Goal: Answer question/provide support: Share knowledge or assist other users

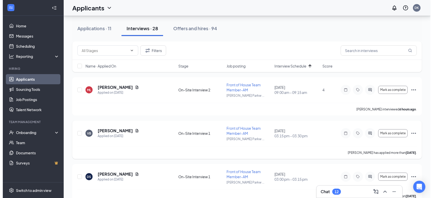
scroll to position [26, 0]
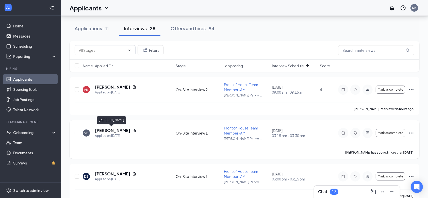
click at [112, 128] on h5 "[PERSON_NAME]" at bounding box center [112, 131] width 35 height 6
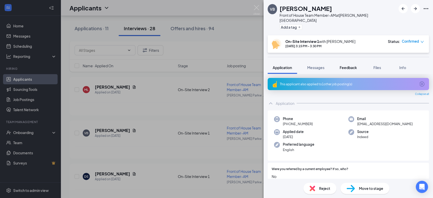
click at [347, 65] on span "Feedback" at bounding box center [348, 67] width 17 height 5
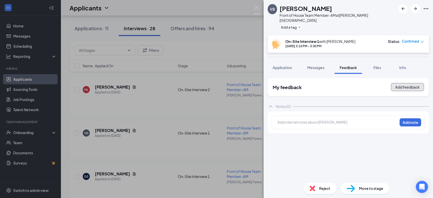
click at [402, 84] on button "Add feedback" at bounding box center [407, 87] width 33 height 8
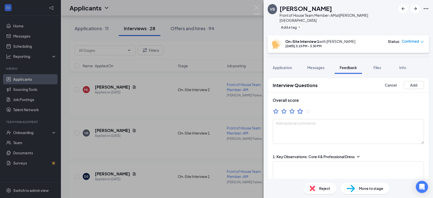
click at [300, 108] on icon "StarBorder" at bounding box center [300, 110] width 6 height 5
click at [346, 127] on textarea at bounding box center [348, 131] width 151 height 25
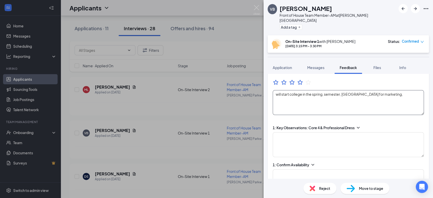
scroll to position [30, 0]
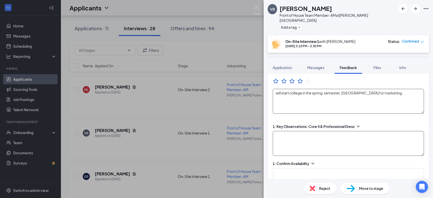
type textarea "will start college in the spring, semester, [GEOGRAPHIC_DATA] for marketing,"
click at [334, 134] on textarea at bounding box center [348, 143] width 151 height 25
type textarea "dressed well good eye contact"
click at [288, 168] on textarea at bounding box center [348, 180] width 151 height 25
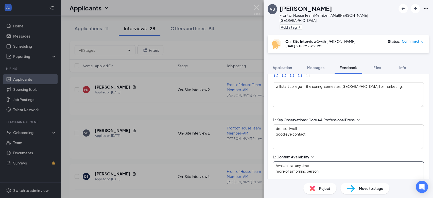
scroll to position [15, 0]
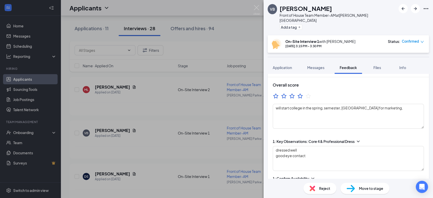
type textarea "Available at any time more of a morning person"
click at [419, 104] on div "Overall score will start college in the spring, semester, [GEOGRAPHIC_DATA] for…" at bounding box center [348, 105] width 161 height 57
click at [407, 104] on textarea "will start college in the spring, semester, [GEOGRAPHIC_DATA] for marketing," at bounding box center [348, 116] width 151 height 25
click at [300, 108] on textarea "will start college in the spring, semester, [GEOGRAPHIC_DATA] for marketing, Wi…" at bounding box center [348, 116] width 151 height 25
click at [342, 109] on textarea "will start college in the spring, semester, [GEOGRAPHIC_DATA] for marketing, Wi…" at bounding box center [348, 116] width 151 height 25
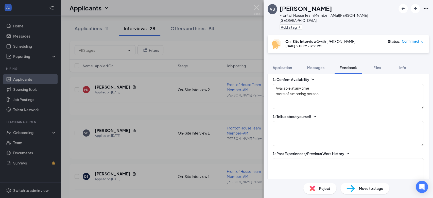
scroll to position [124, 0]
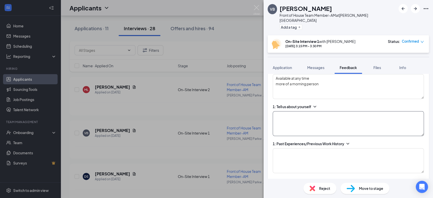
type textarea "will start college in the spring, semester, [GEOGRAPHIC_DATA] for marketing, Wi…"
click at [339, 123] on textarea at bounding box center [348, 123] width 151 height 25
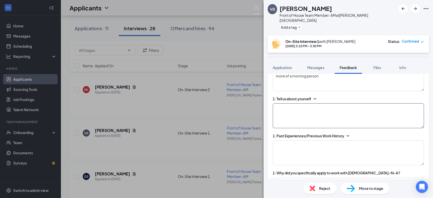
scroll to position [132, 0]
click at [315, 154] on textarea at bounding box center [348, 152] width 151 height 25
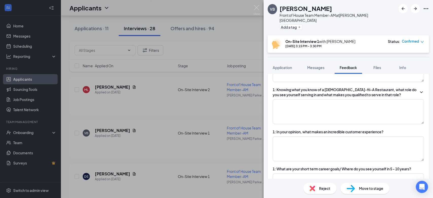
scroll to position [268, 0]
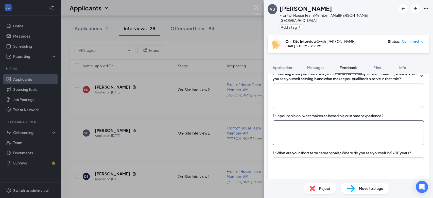
type textarea "Would be Manager of baseball - Made sure team is there, and equipment is ready …"
click at [305, 130] on textarea at bounding box center [348, 132] width 151 height 25
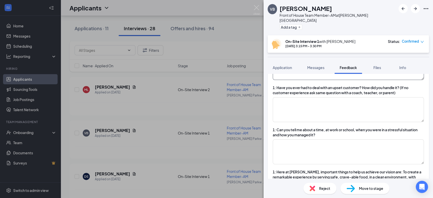
scroll to position [371, 0]
type textarea "Talking with people, and how and work as a team with other,"
click at [305, 105] on textarea at bounding box center [348, 109] width 151 height 25
type textarea "W"
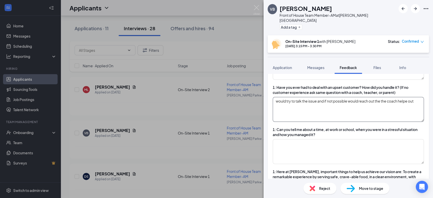
click at [410, 101] on textarea "would try to talk the issue and if not possible would reach out the the coach h…" at bounding box center [348, 109] width 151 height 25
click at [412, 97] on textarea "would try to talk the issue and if not possible would reach out the the coach h…" at bounding box center [348, 109] width 151 height 25
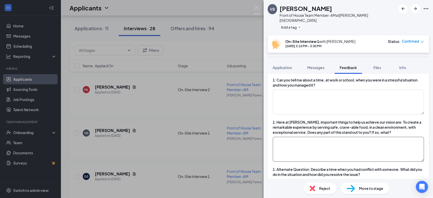
scroll to position [419, 0]
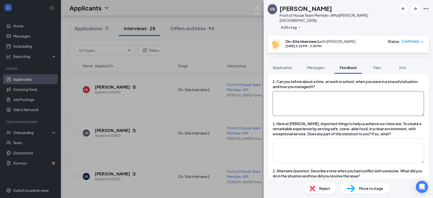
type textarea "would try to talk the issue and if not possible would reach out the the coach h…"
click at [294, 105] on textarea at bounding box center [348, 103] width 151 height 25
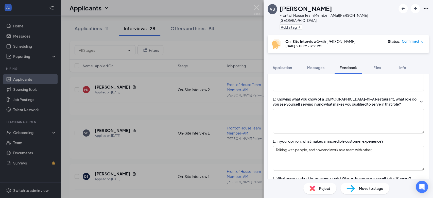
scroll to position [242, 0]
click at [300, 110] on textarea at bounding box center [348, 121] width 151 height 25
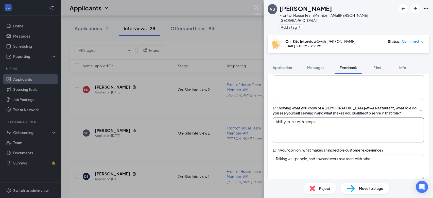
scroll to position [177, 0]
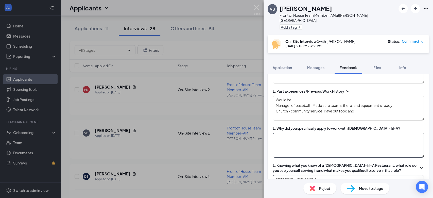
type textarea "Ability to talk with people."
click at [312, 143] on textarea at bounding box center [348, 145] width 151 height 25
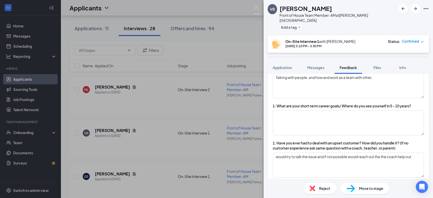
scroll to position [330, 0]
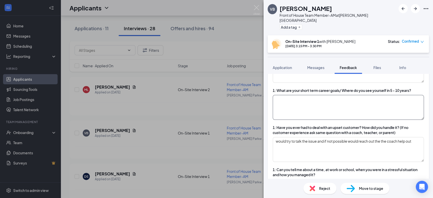
type textarea "Positive environment"
click at [340, 107] on textarea at bounding box center [348, 107] width 151 height 25
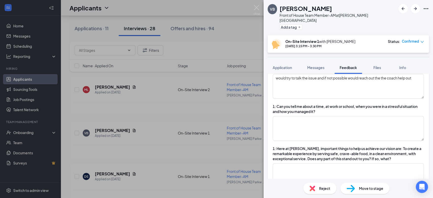
scroll to position [394, 0]
type textarea "social media marketing mindset"
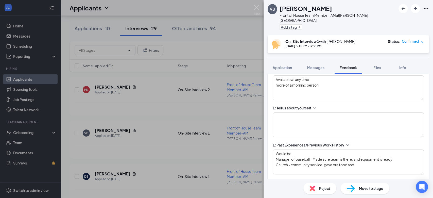
scroll to position [123, 0]
click at [319, 112] on textarea at bounding box center [348, 124] width 151 height 25
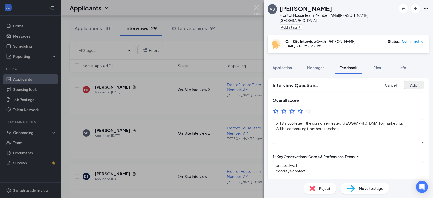
type textarea "Graduated last fall, will start college in January and be a commuter."
click at [406, 81] on button "Add" at bounding box center [414, 85] width 20 height 8
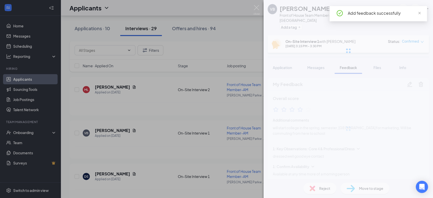
click at [413, 38] on div at bounding box center [348, 50] width 169 height 101
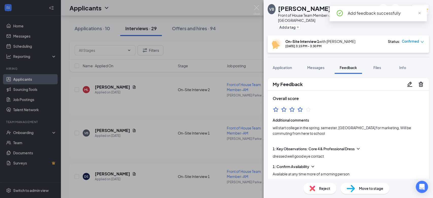
click at [356, 189] on div "Move to stage" at bounding box center [364, 188] width 49 height 11
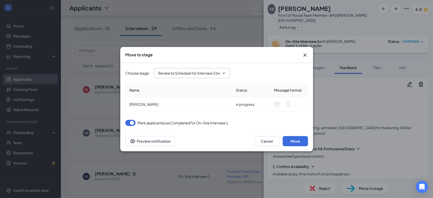
click at [188, 74] on input "Review to Schedule for Interview 2 (next stage)" at bounding box center [188, 73] width 61 height 6
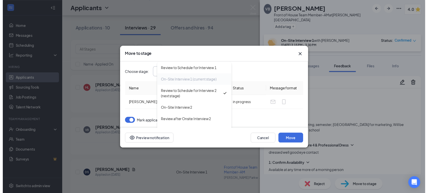
scroll to position [29, 0]
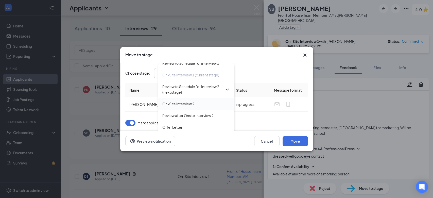
click at [193, 101] on div "On-Site Interview 2" at bounding box center [178, 104] width 32 height 6
type input "On-Site Interview 2"
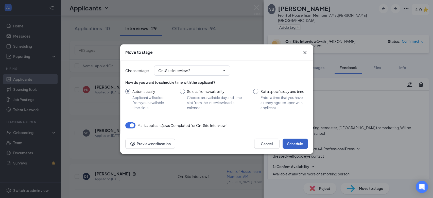
click at [302, 144] on button "Schedule" at bounding box center [295, 143] width 25 height 10
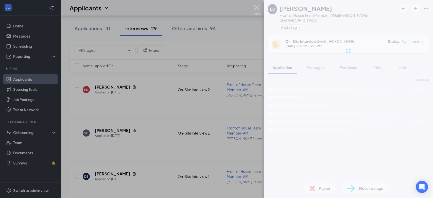
click at [255, 7] on img at bounding box center [256, 10] width 6 height 10
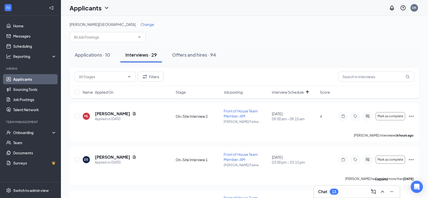
click at [383, 192] on icon "ChevronUp" at bounding box center [382, 191] width 6 height 6
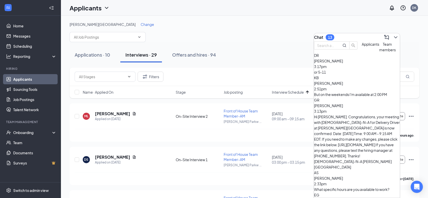
click at [379, 52] on span "Team members" at bounding box center [387, 47] width 16 height 10
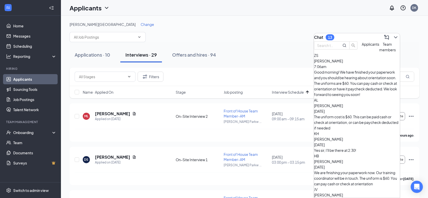
click at [361, 53] on button "Applicants" at bounding box center [370, 46] width 18 height 11
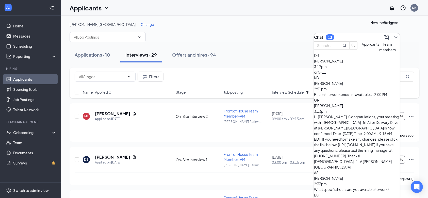
click at [393, 38] on icon "ChevronDown" at bounding box center [395, 37] width 6 height 6
